Goal: Entertainment & Leisure: Consume media (video, audio)

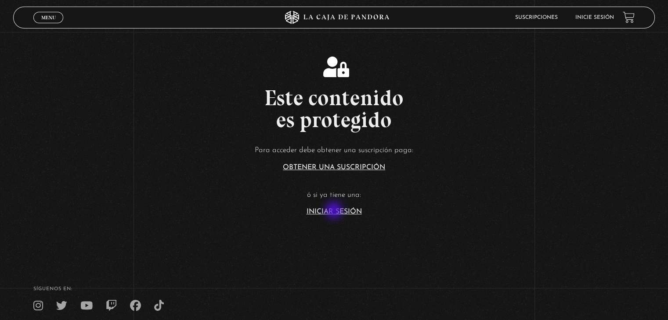
drag, startPoint x: 0, startPoint y: 0, endPoint x: 334, endPoint y: 211, distance: 395.5
click at [334, 211] on link "Iniciar Sesión" at bounding box center [333, 212] width 55 height 7
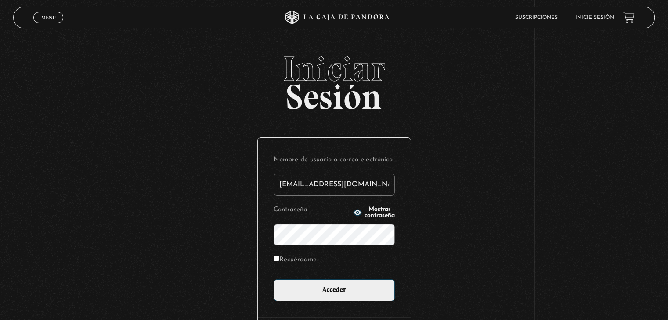
type input "[EMAIL_ADDRESS][DOMAIN_NAME]"
click at [273, 280] on input "Acceder" at bounding box center [333, 291] width 121 height 22
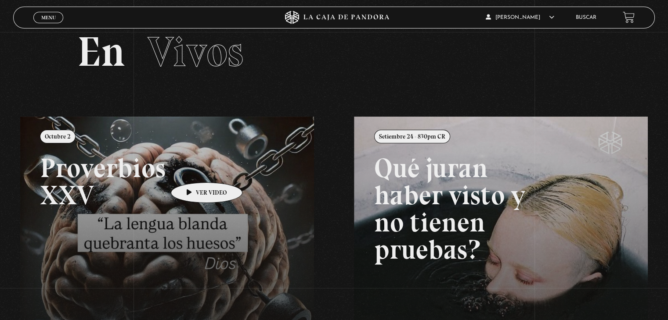
scroll to position [88, 0]
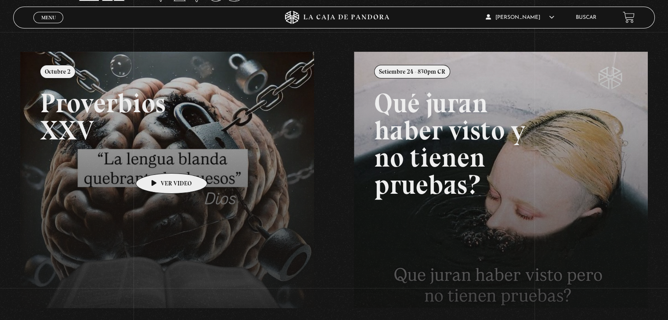
click at [158, 160] on link at bounding box center [354, 212] width 668 height 320
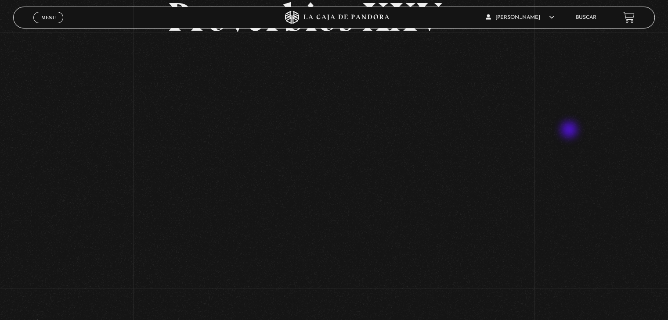
scroll to position [88, 0]
